Goal: Check status: Check status

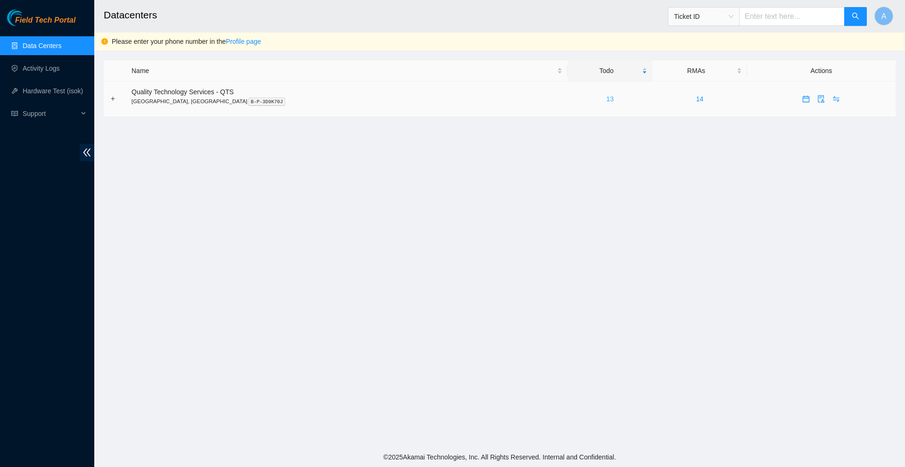
click at [606, 99] on link "13" at bounding box center [610, 99] width 8 height 8
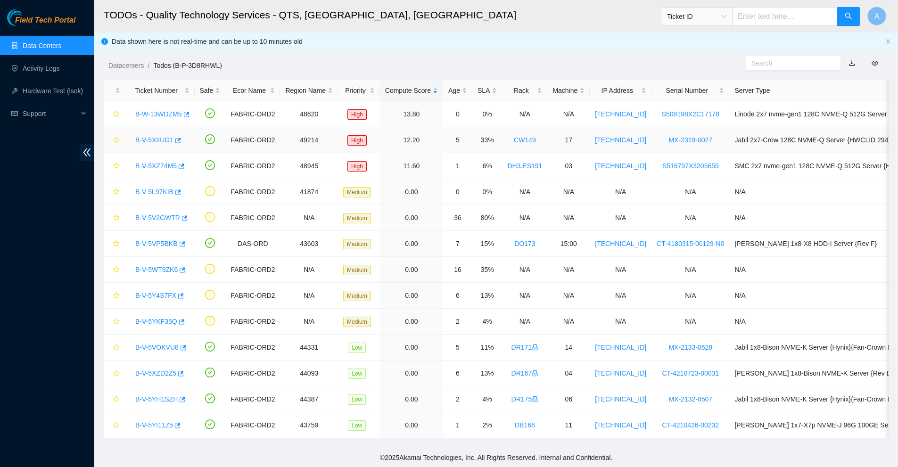
click at [156, 136] on link "B-V-5XIIUG1" at bounding box center [154, 140] width 38 height 8
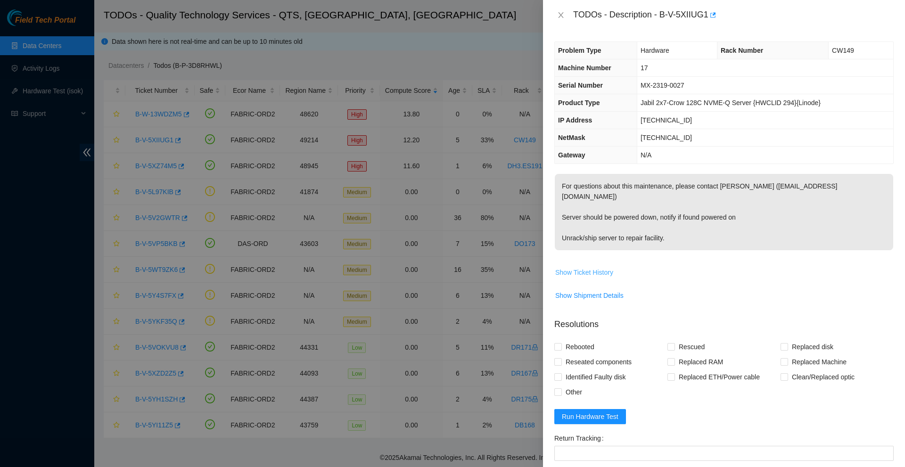
click at [589, 267] on span "Show Ticket History" at bounding box center [584, 272] width 58 height 10
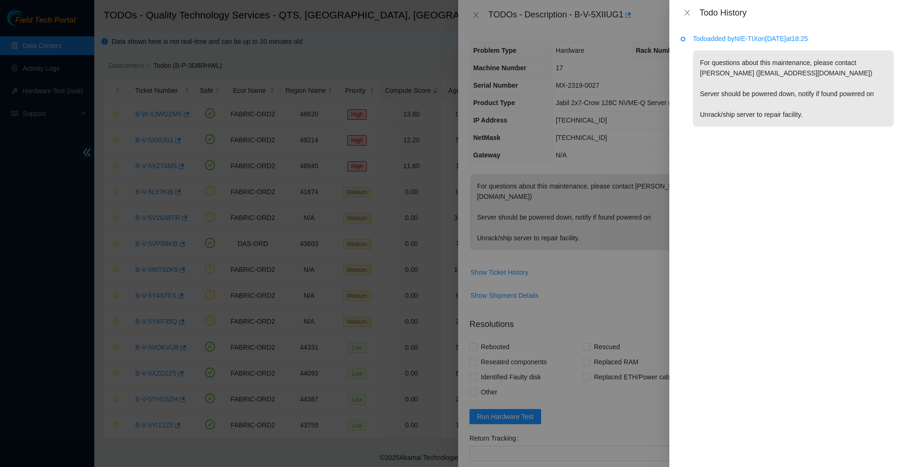
click at [214, 114] on div at bounding box center [452, 233] width 905 height 467
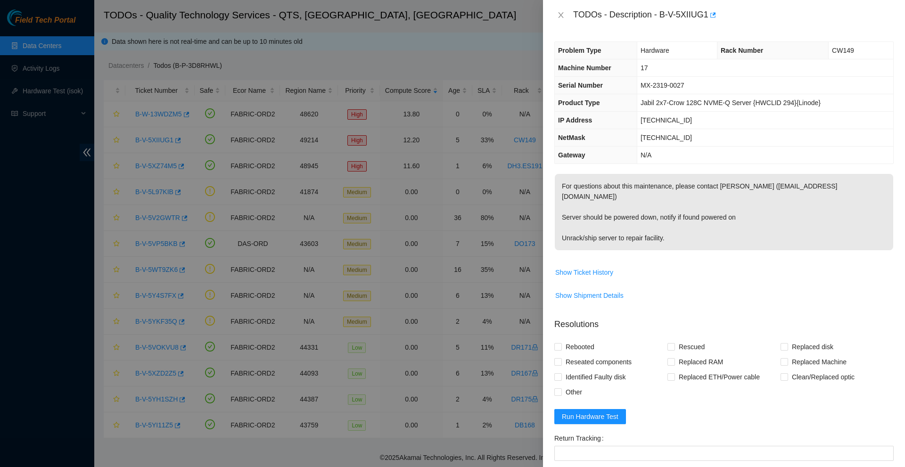
click at [158, 167] on div at bounding box center [452, 233] width 905 height 467
click at [557, 12] on button "Close" at bounding box center [560, 15] width 13 height 9
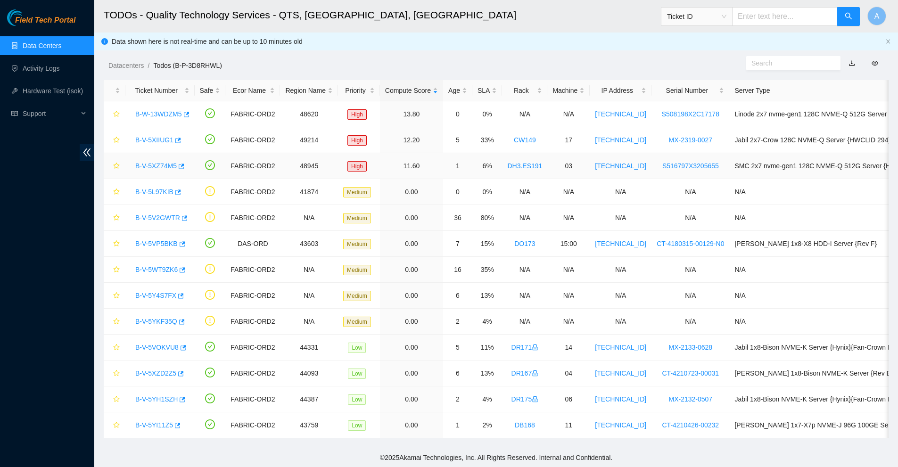
click at [160, 165] on link "B-V-5XZ74M5" at bounding box center [155, 166] width 41 height 8
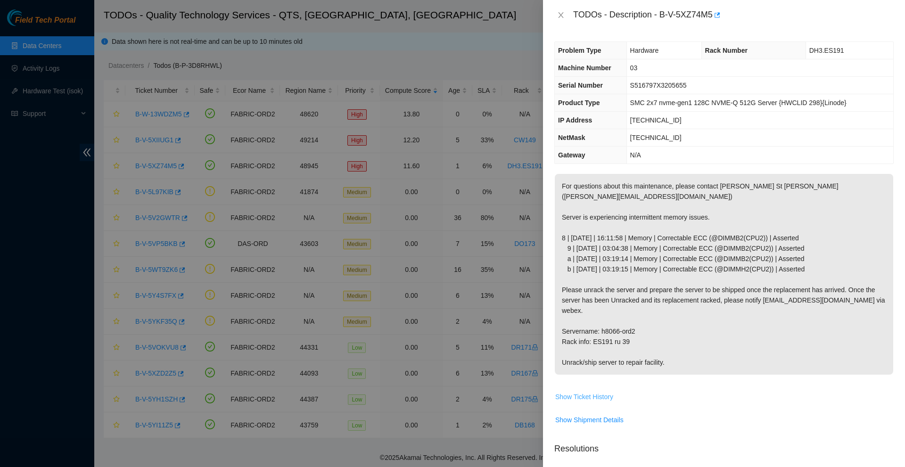
click at [592, 392] on span "Show Ticket History" at bounding box center [584, 397] width 58 height 10
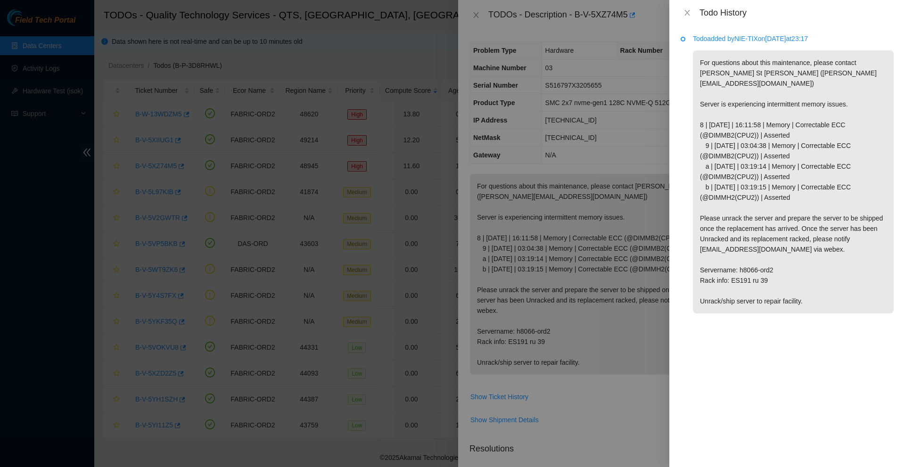
click at [616, 288] on div at bounding box center [452, 233] width 905 height 467
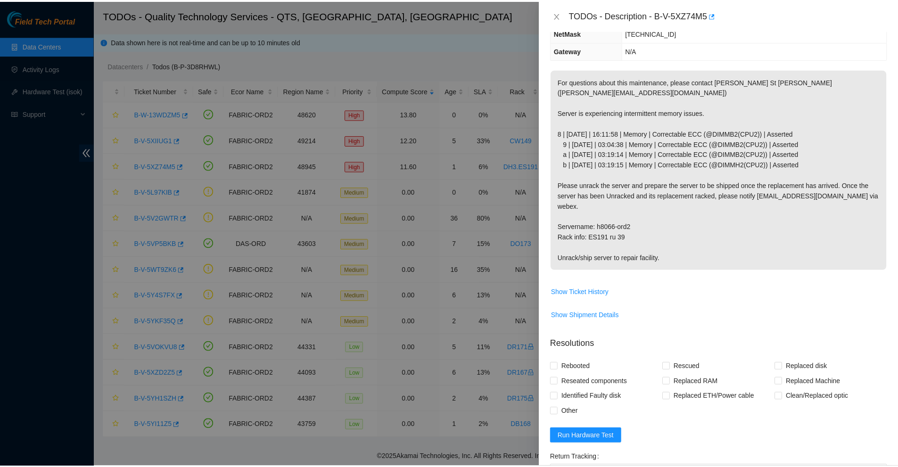
scroll to position [131, 0]
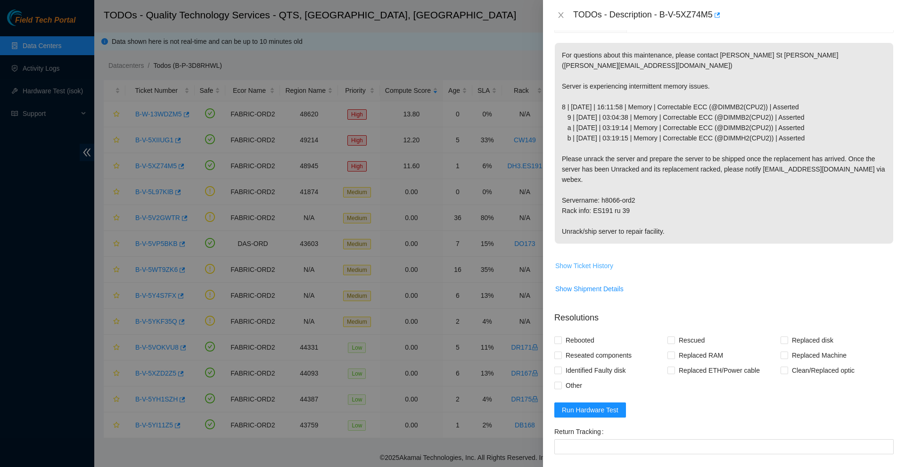
click at [590, 261] on span "Show Ticket History" at bounding box center [584, 266] width 58 height 10
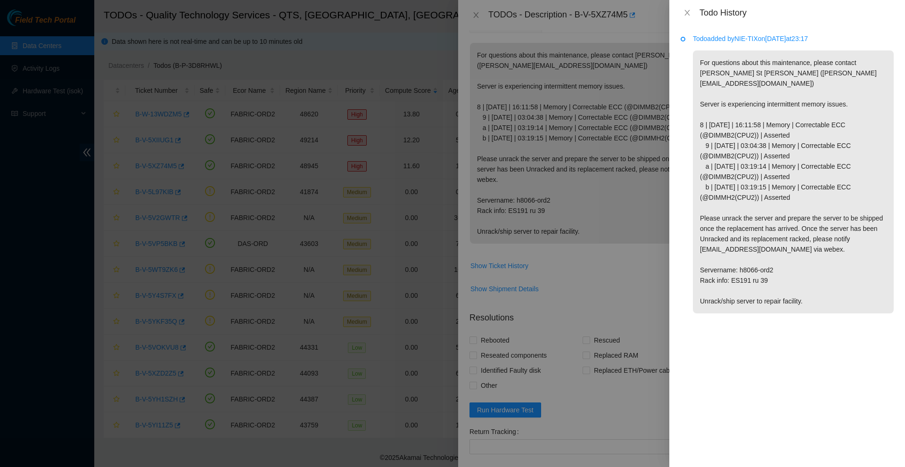
click at [326, 95] on div at bounding box center [452, 233] width 905 height 467
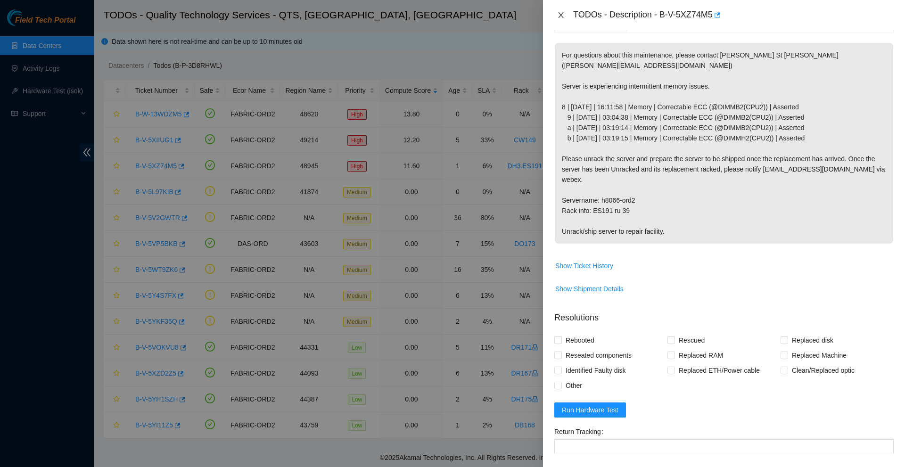
click at [559, 16] on icon "close" at bounding box center [561, 15] width 8 height 8
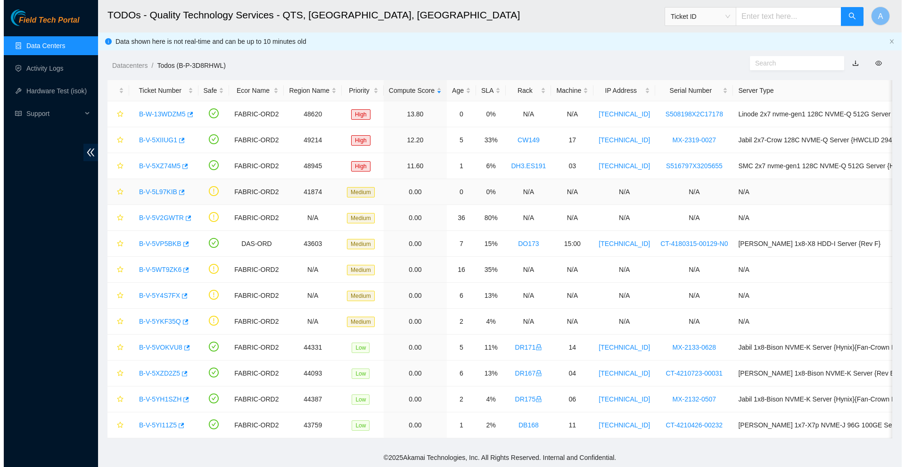
scroll to position [155, 0]
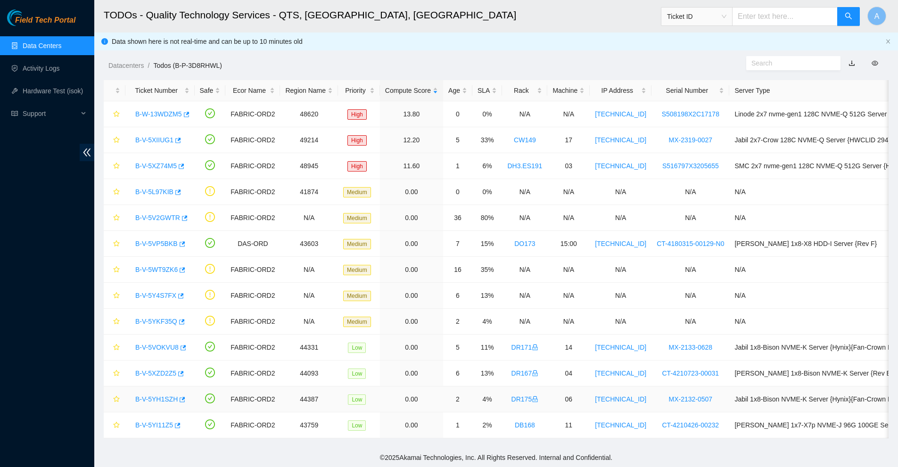
click at [157, 400] on link "B-V-5YH1SZH" at bounding box center [156, 399] width 42 height 8
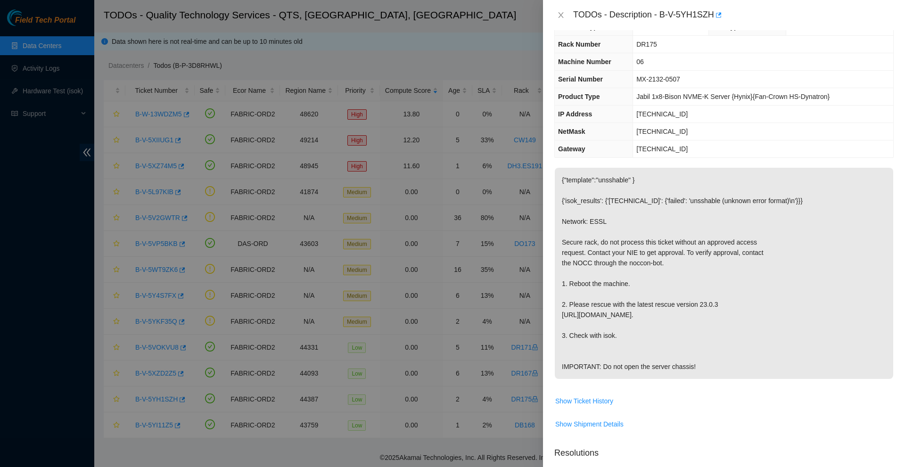
scroll to position [0, 0]
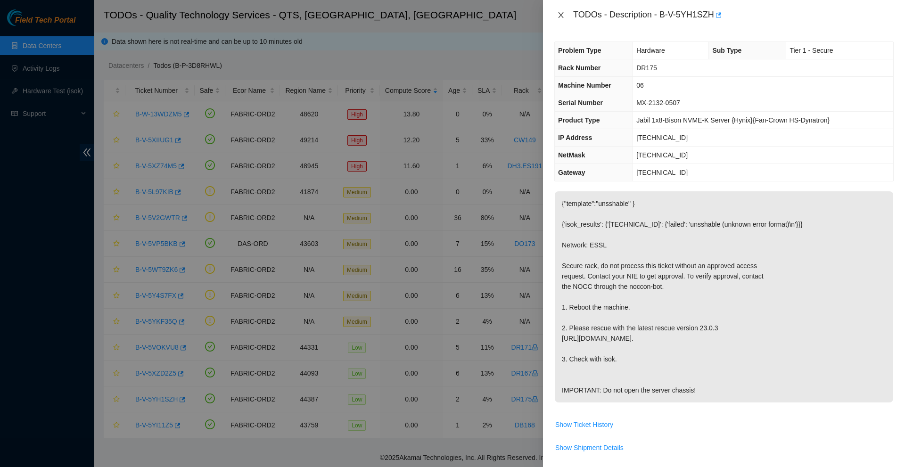
click at [562, 12] on icon "close" at bounding box center [561, 15] width 8 height 8
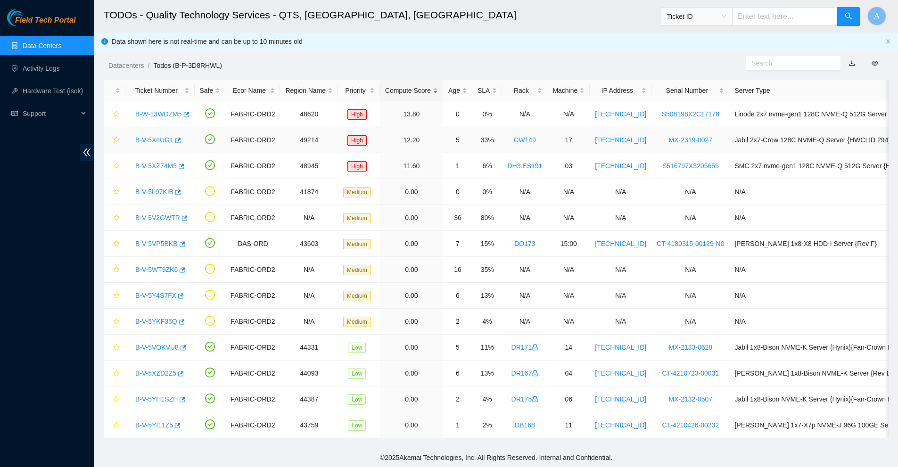
click at [155, 141] on link "B-V-5XIIUG1" at bounding box center [154, 140] width 38 height 8
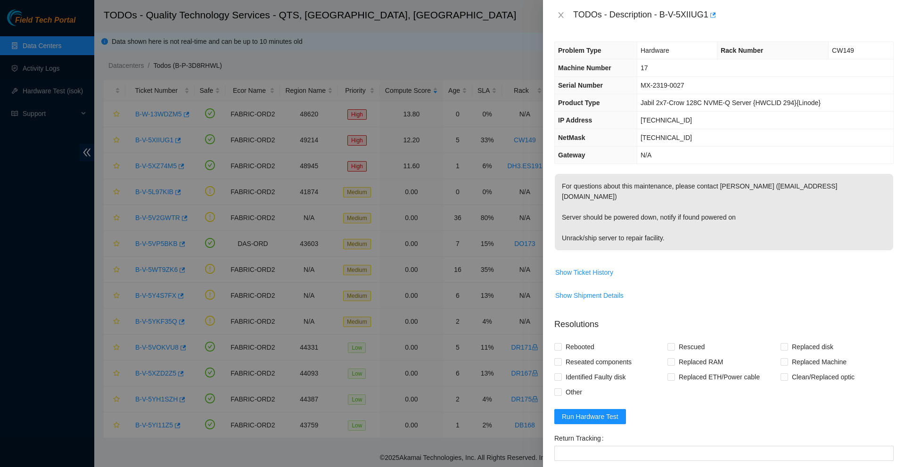
click at [563, 10] on div "TODOs - Description - B-V-5XIIUG1" at bounding box center [723, 15] width 339 height 15
click at [562, 12] on icon "close" at bounding box center [561, 15] width 8 height 8
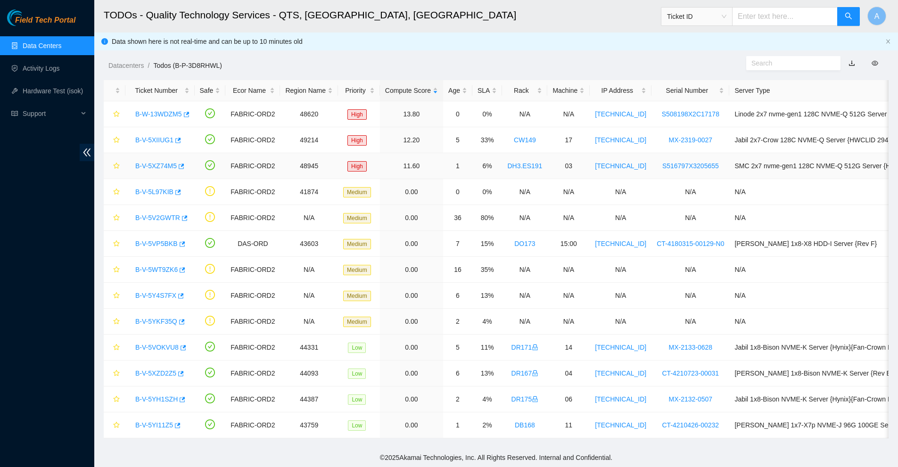
click at [157, 167] on link "B-V-5XZ74M5" at bounding box center [155, 166] width 41 height 8
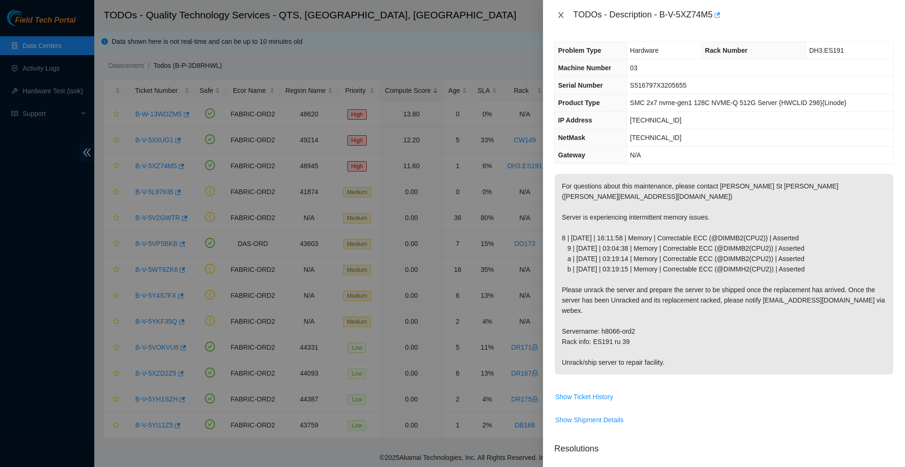
click at [565, 13] on button "Close" at bounding box center [560, 15] width 13 height 9
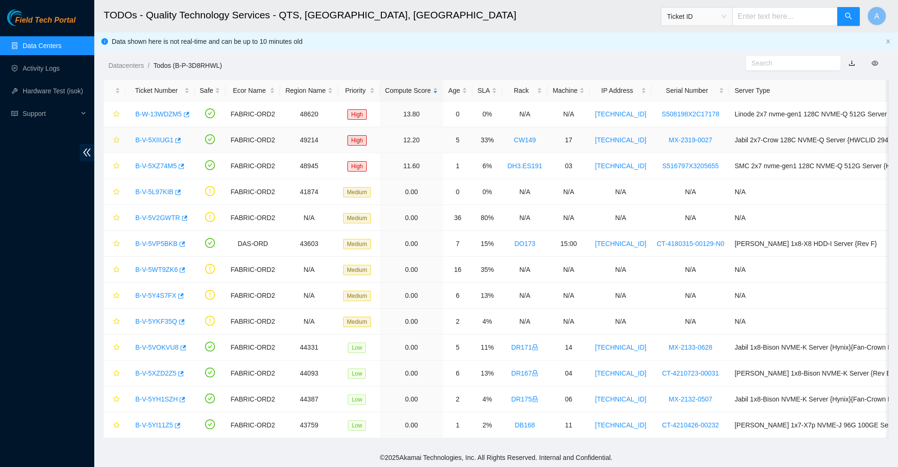
click at [155, 139] on link "B-V-5XIIUG1" at bounding box center [154, 140] width 38 height 8
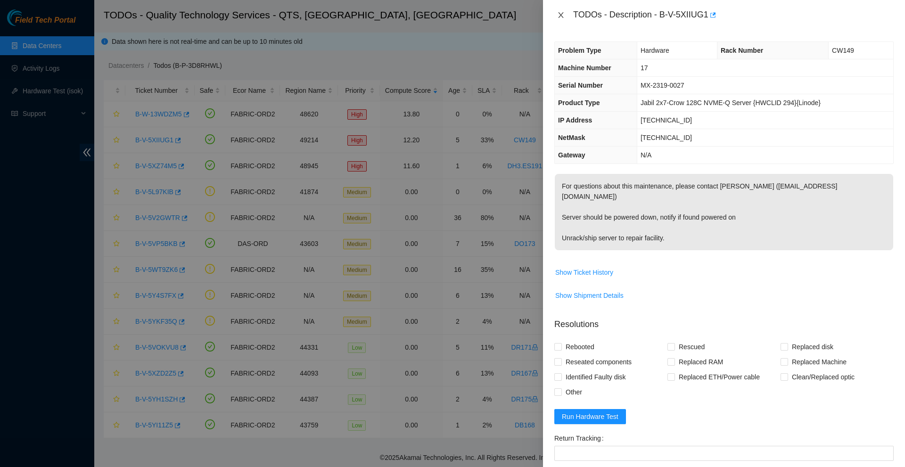
click at [558, 12] on icon "close" at bounding box center [561, 15] width 8 height 8
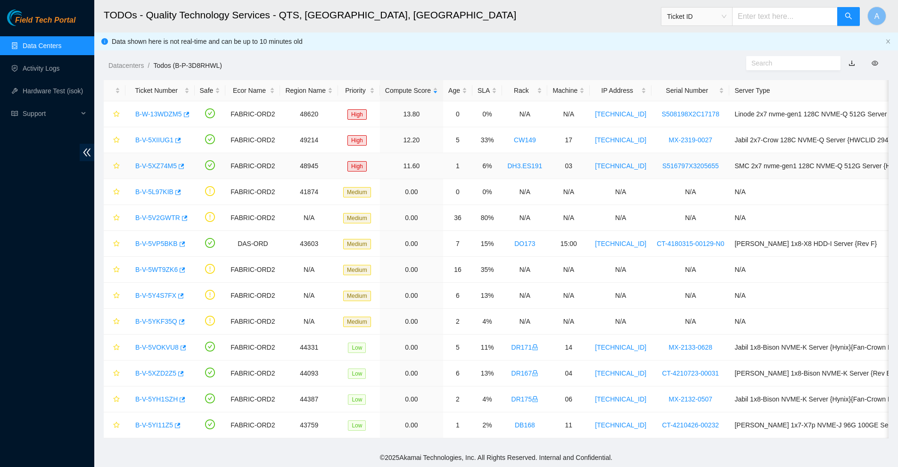
click at [162, 171] on div "B-V-5XZ74M5" at bounding box center [160, 165] width 59 height 15
click at [161, 169] on link "B-V-5XZ74M5" at bounding box center [155, 166] width 41 height 8
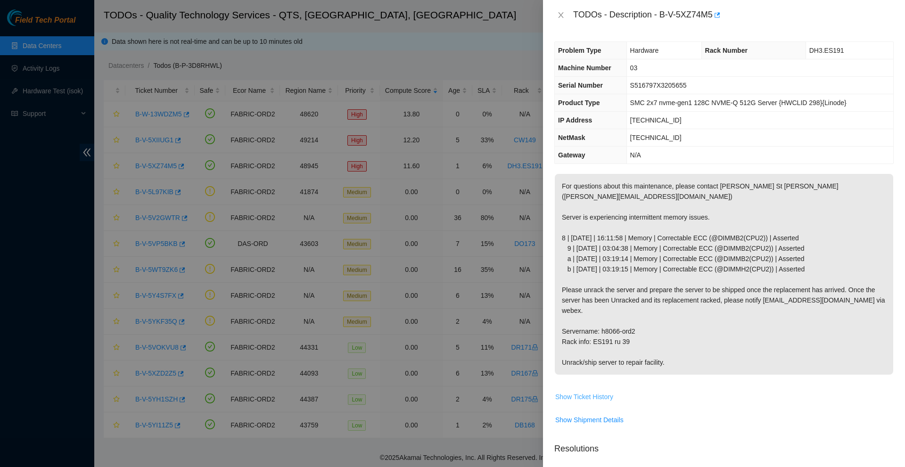
click at [589, 392] on span "Show Ticket History" at bounding box center [584, 397] width 58 height 10
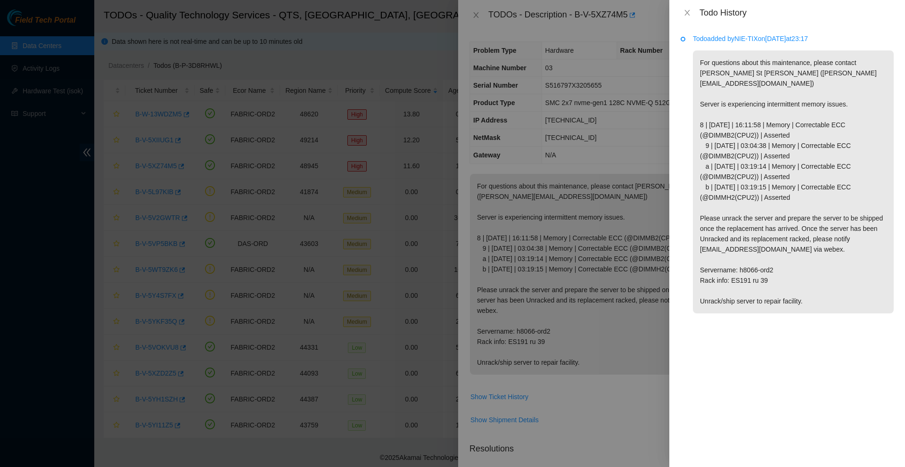
click at [560, 241] on div at bounding box center [452, 233] width 905 height 467
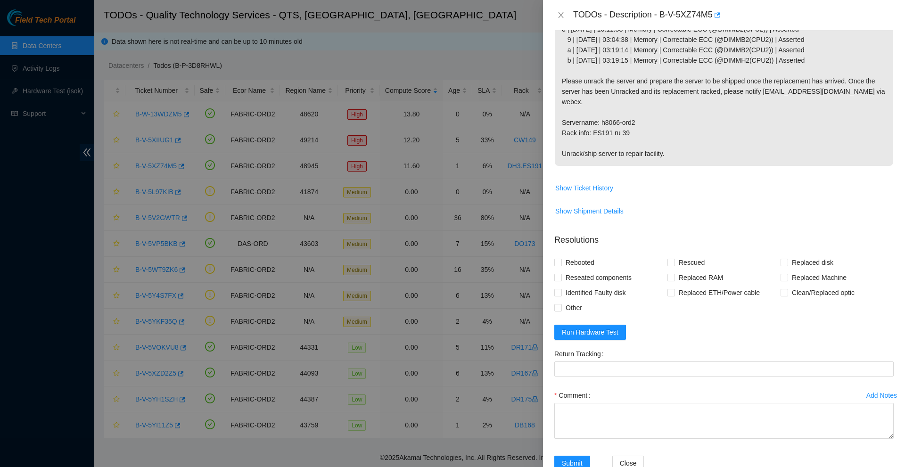
scroll to position [211, 0]
click at [566, 204] on span "Show Shipment Details" at bounding box center [589, 209] width 68 height 10
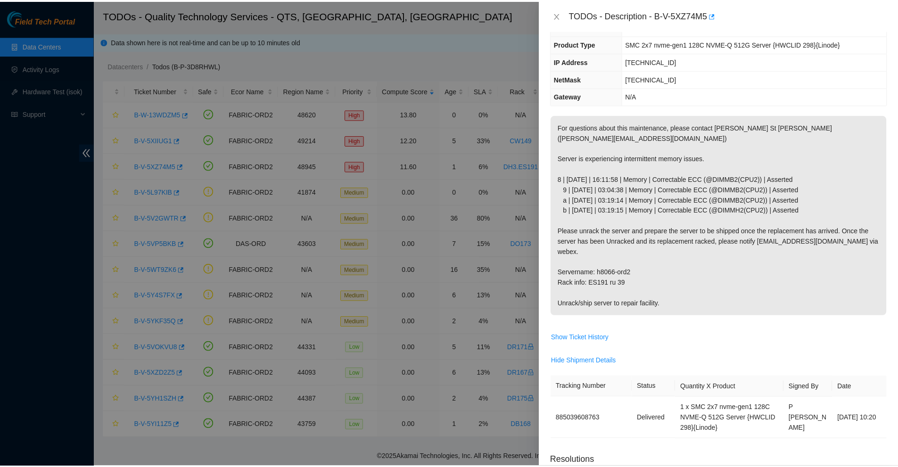
scroll to position [58, 0]
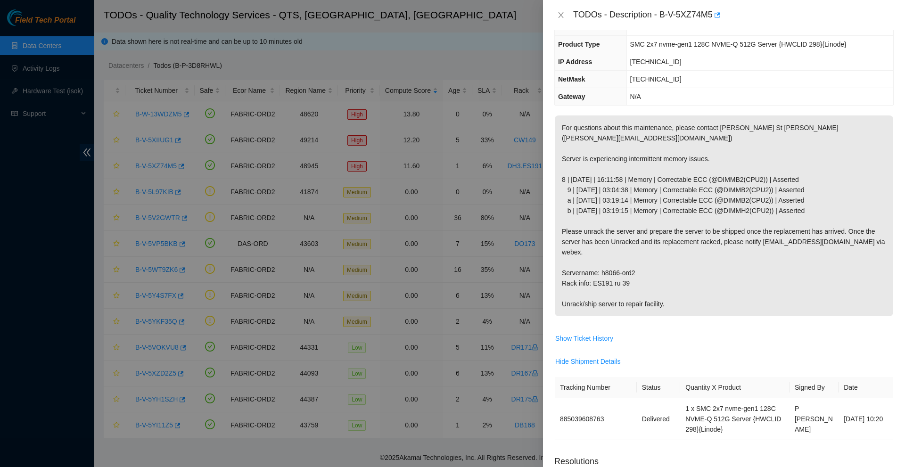
click at [562, 23] on div "TODOs - Description - B-V-5XZ74M5" at bounding box center [724, 15] width 362 height 30
drag, startPoint x: 560, startPoint y: 14, endPoint x: 563, endPoint y: 20, distance: 6.7
click at [560, 14] on icon "close" at bounding box center [560, 15] width 5 height 6
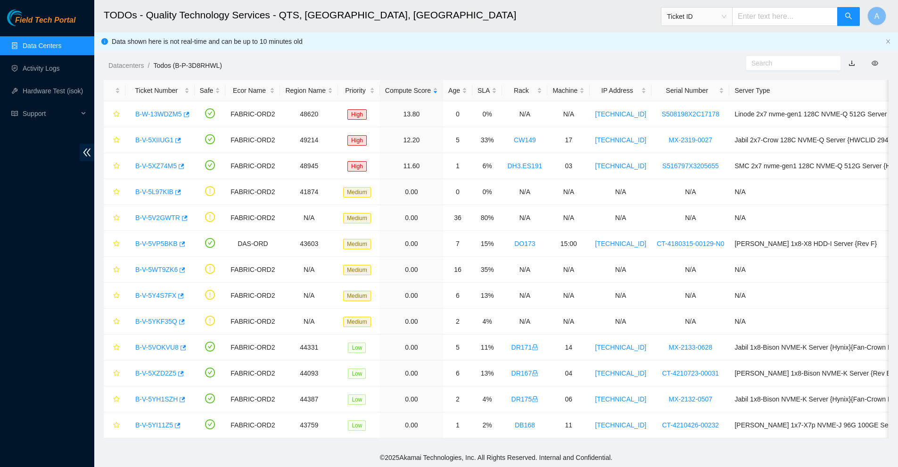
scroll to position [79, 0]
